Goal: Task Accomplishment & Management: Complete application form

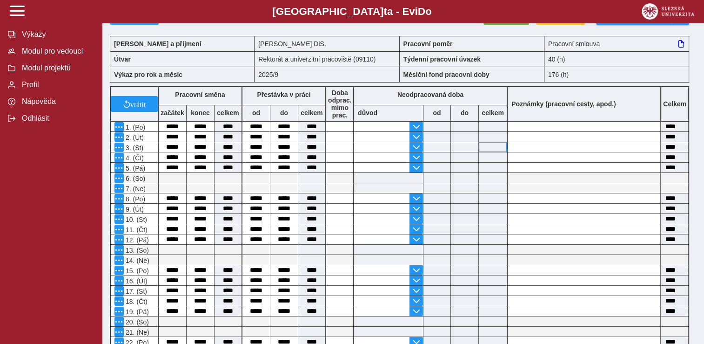
scroll to position [93, 0]
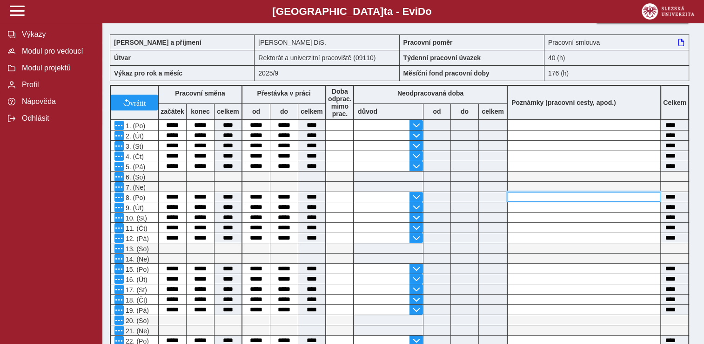
click at [517, 196] on input at bounding box center [584, 197] width 153 height 10
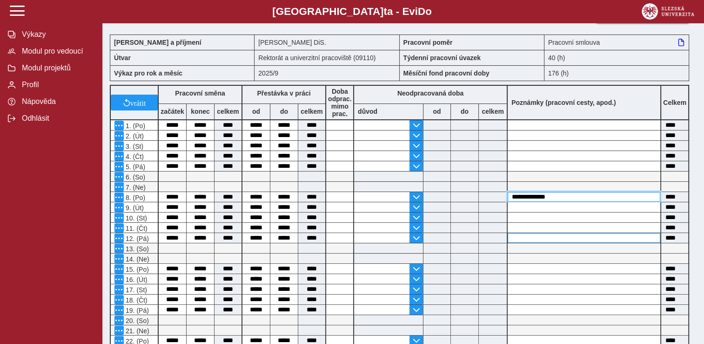
type input "**********"
click at [528, 233] on input at bounding box center [584, 238] width 153 height 10
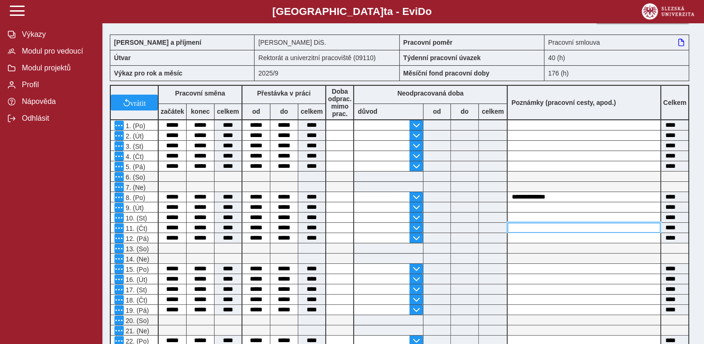
click at [522, 224] on input at bounding box center [584, 228] width 153 height 10
type input "**********"
click at [559, 297] on input at bounding box center [584, 299] width 153 height 10
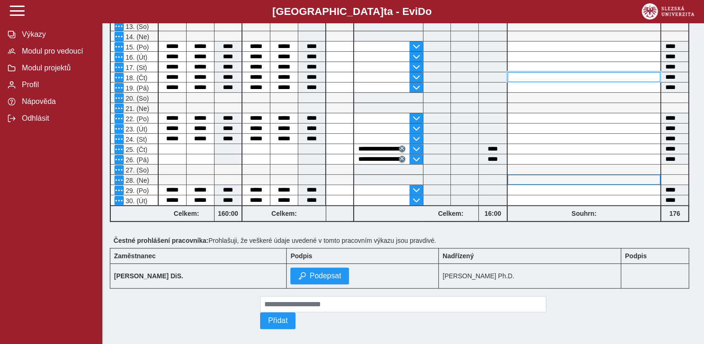
scroll to position [326, 0]
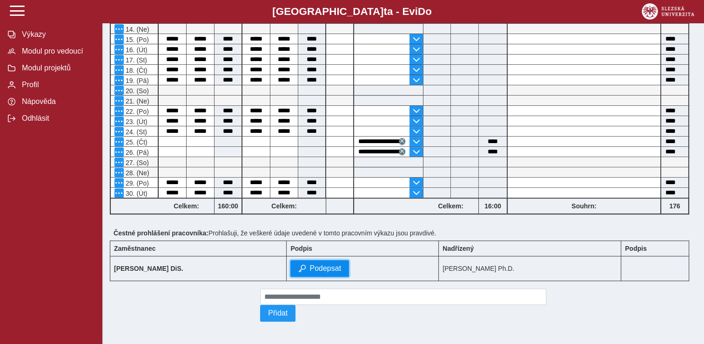
click at [325, 268] on span "Podepsat" at bounding box center [326, 268] width 32 height 8
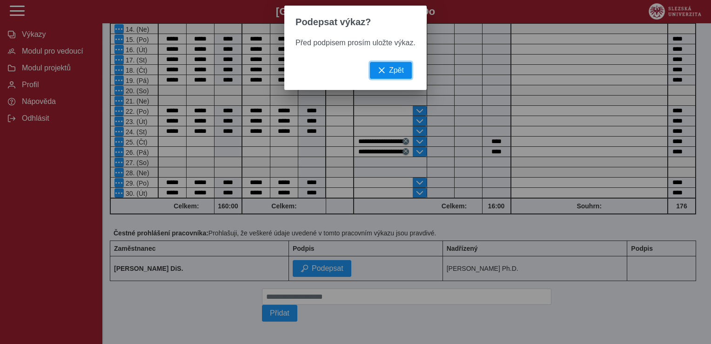
click at [378, 74] on span "button" at bounding box center [381, 70] width 7 height 7
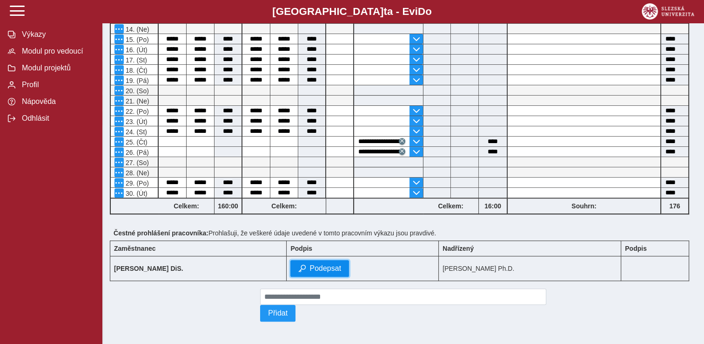
click at [341, 264] on span "Podepsat" at bounding box center [326, 268] width 32 height 8
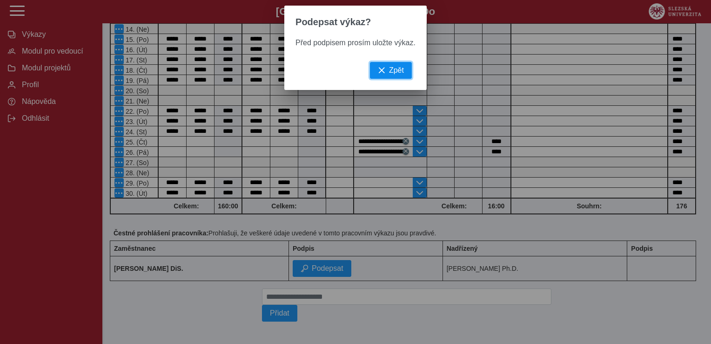
click at [375, 73] on button "Zpět" at bounding box center [391, 70] width 42 height 17
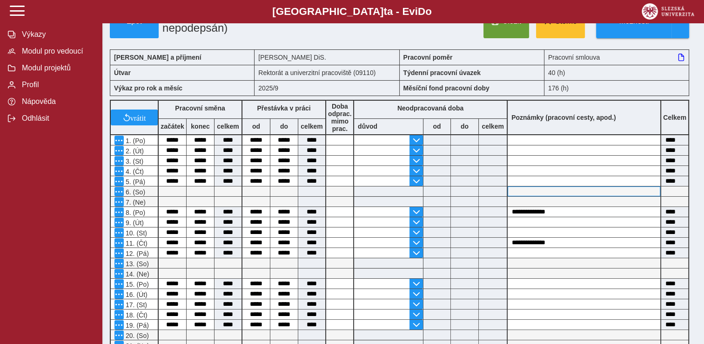
scroll to position [0, 0]
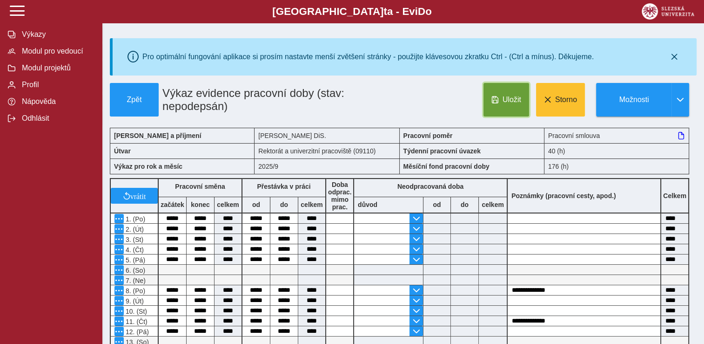
click at [499, 92] on button "Uložit" at bounding box center [507, 100] width 46 height 34
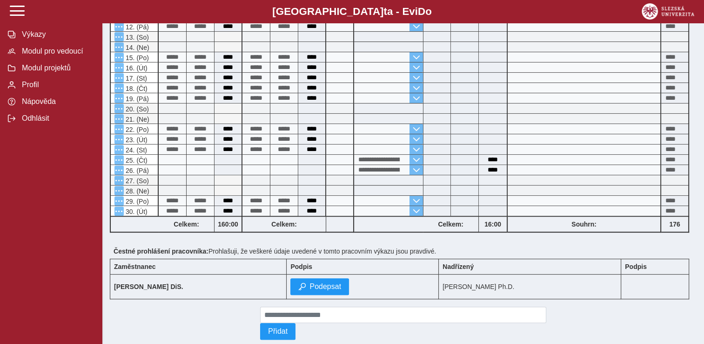
scroll to position [326, 0]
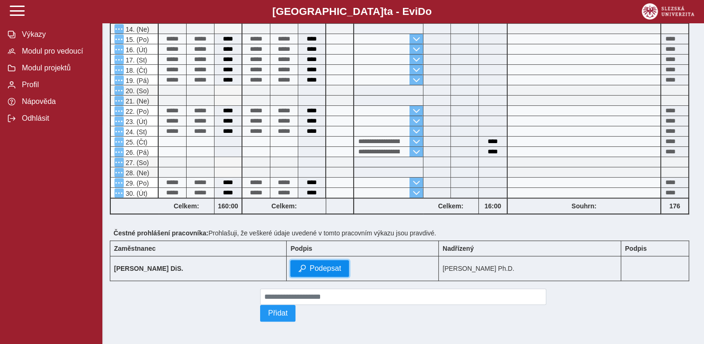
click at [333, 264] on span "Podepsat" at bounding box center [326, 268] width 32 height 8
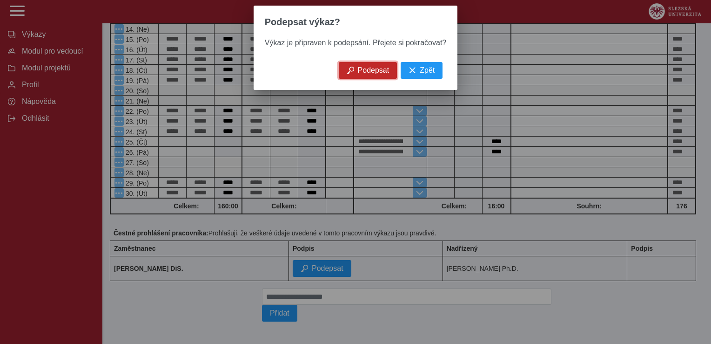
click at [385, 73] on span "Podepsat" at bounding box center [374, 70] width 32 height 8
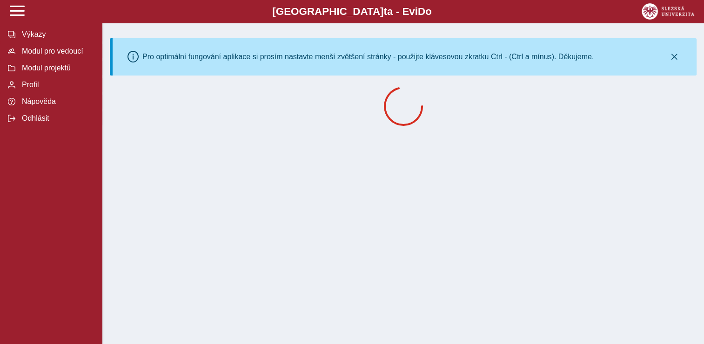
scroll to position [0, 0]
